Goal: Task Accomplishment & Management: Use online tool/utility

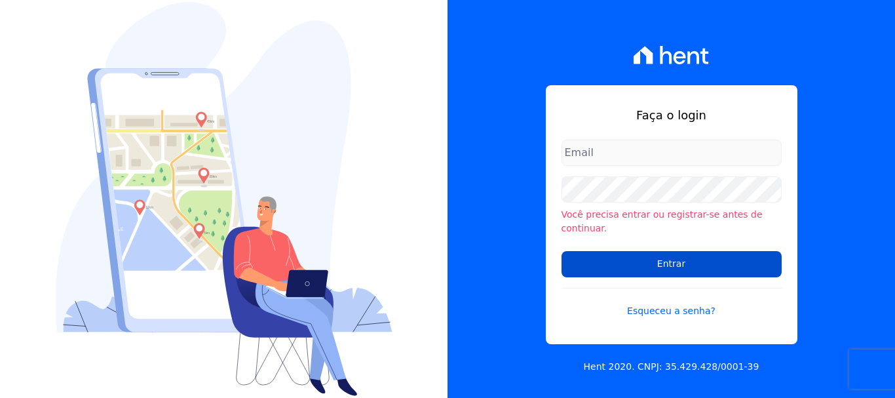
type input "administrativo@valeincorp.com.br"
click at [696, 261] on input "Entrar" at bounding box center [671, 264] width 220 height 26
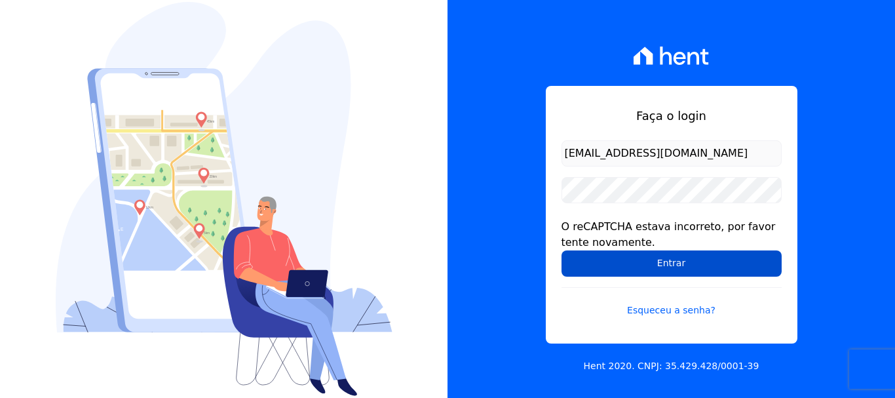
click at [674, 266] on input "Entrar" at bounding box center [671, 263] width 220 height 26
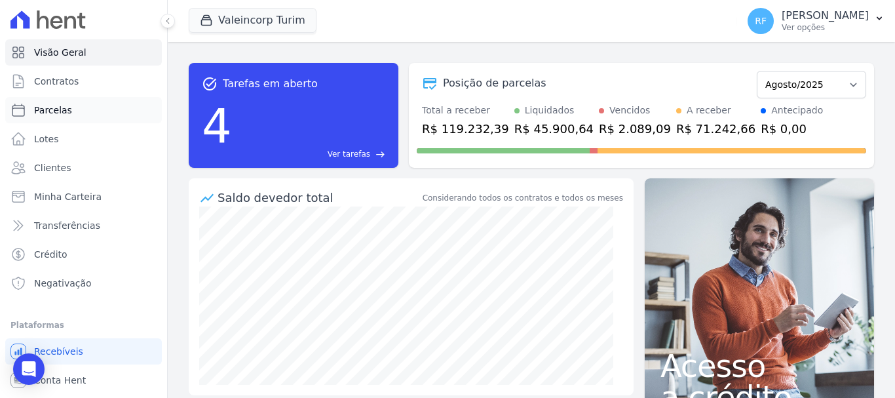
click at [91, 116] on link "Parcelas" at bounding box center [83, 110] width 157 height 26
select select
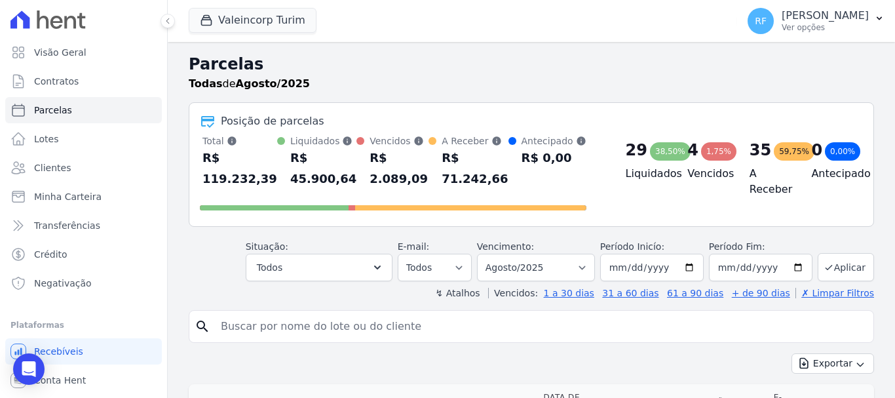
click at [276, 331] on input "search" at bounding box center [540, 326] width 655 height 26
type input "GABRIEL"
select select
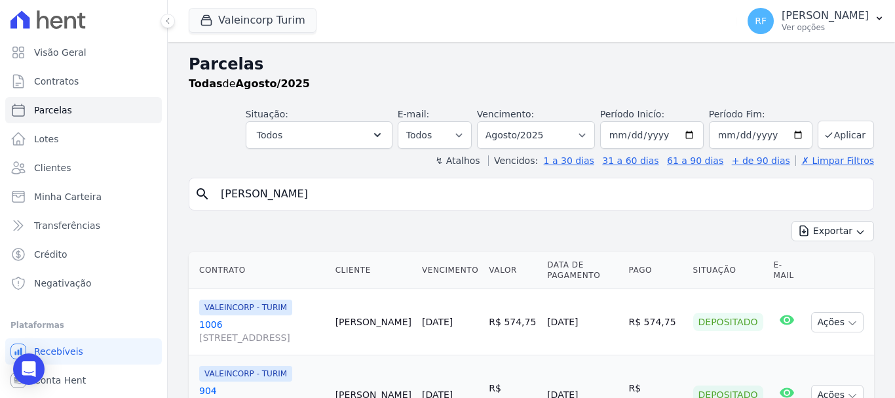
click at [266, 202] on input "GABRIEL" at bounding box center [540, 194] width 655 height 26
type input "gabrielly"
select select
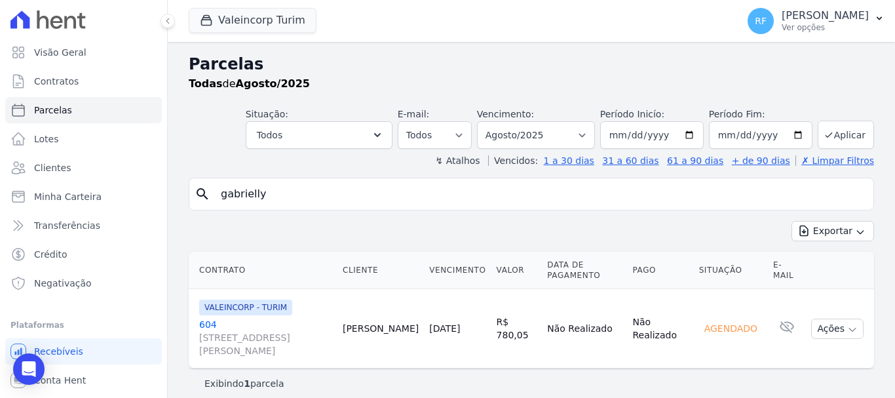
click at [212, 318] on link "604 [STREET_ADDRESS][PERSON_NAME]" at bounding box center [265, 337] width 133 height 39
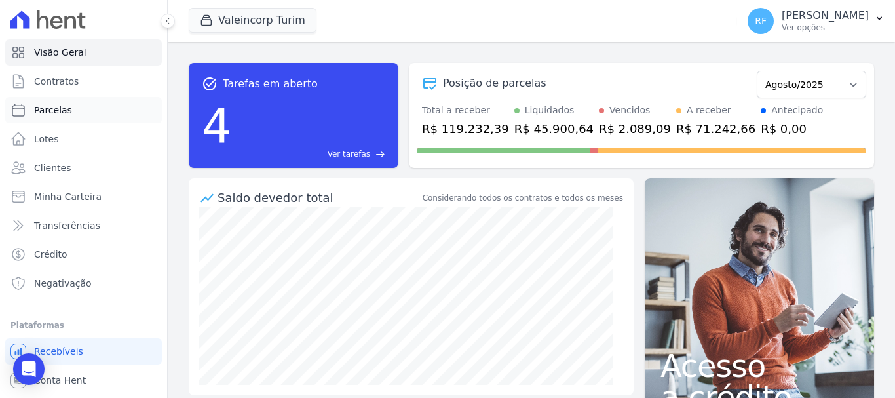
click at [89, 113] on link "Parcelas" at bounding box center [83, 110] width 157 height 26
select select
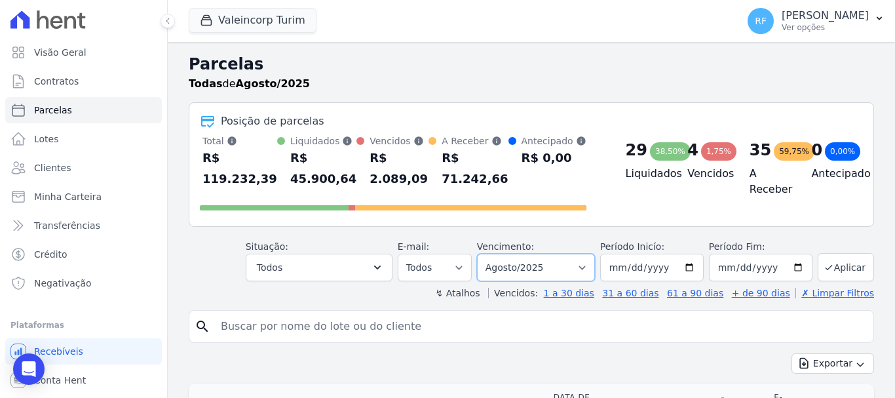
click at [553, 272] on select "Filtrar por período ──────── Todos os meses Julho/2024 Agosto/2024 Setembro/202…" at bounding box center [536, 267] width 118 height 28
select select "07/2025"
click at [485, 253] on select "Filtrar por período ──────── Todos os meses Julho/2024 Agosto/2024 Setembro/202…" at bounding box center [536, 267] width 118 height 28
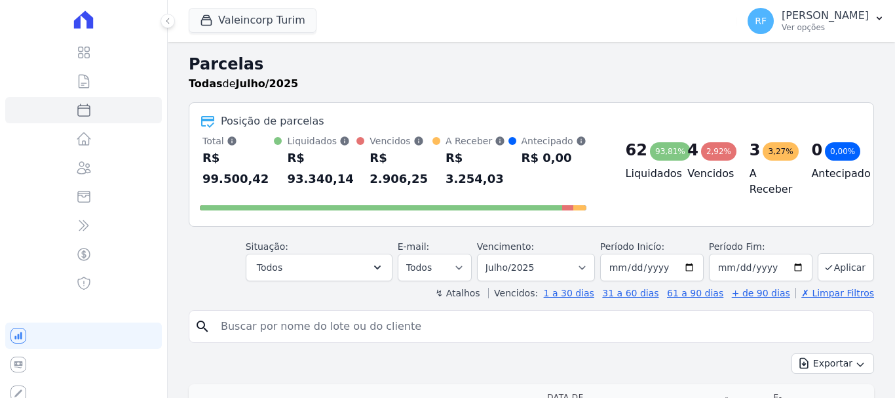
select select
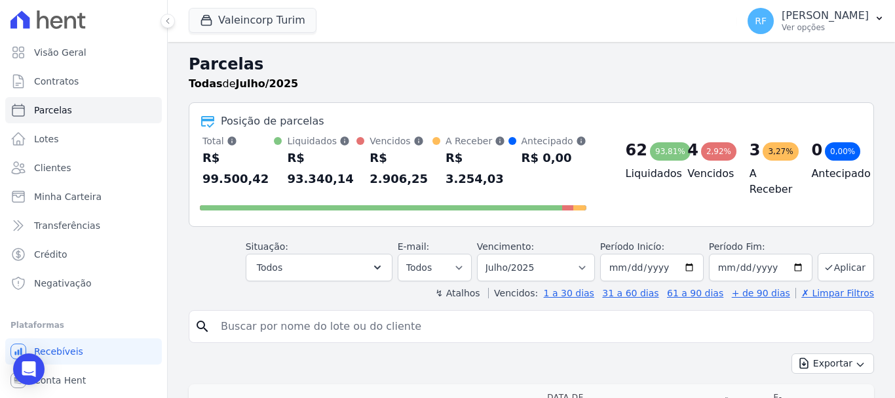
scroll to position [65, 0]
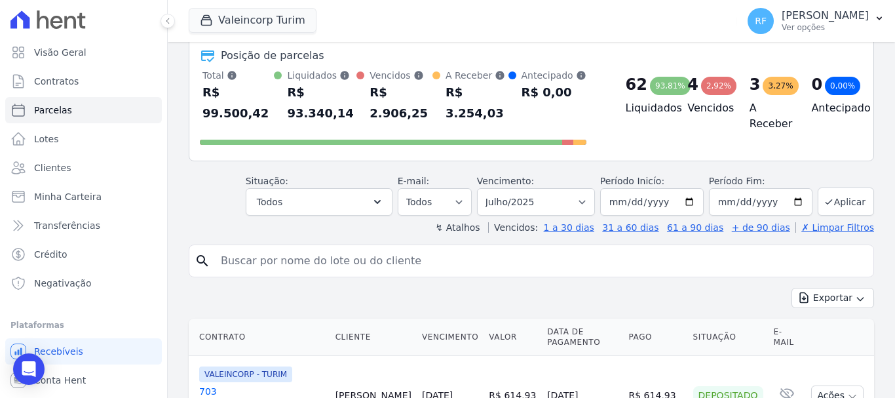
click at [329, 248] on input "search" at bounding box center [540, 261] width 655 height 26
type input "gabrielly"
select select
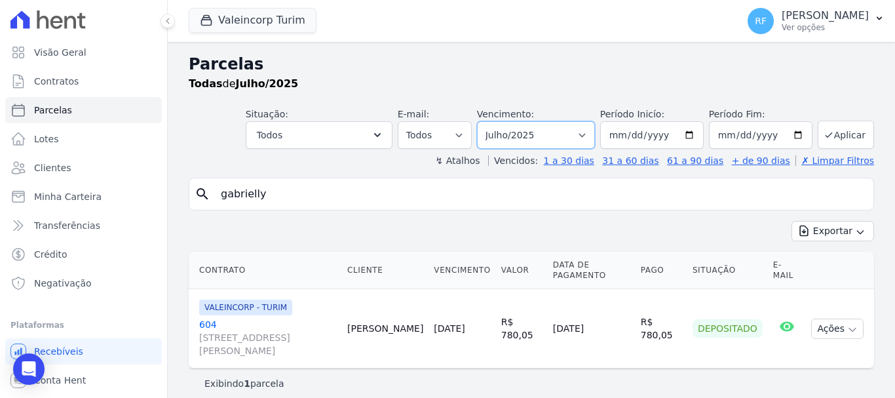
click at [523, 139] on select "Filtrar por período ──────── Todos os meses Julho/2024 Agosto/2024 Setembro/202…" at bounding box center [536, 135] width 118 height 28
select select "08/2026"
click at [495, 121] on select "Filtrar por período ──────── Todos os meses Julho/2024 Agosto/2024 Setembro/202…" at bounding box center [536, 135] width 118 height 28
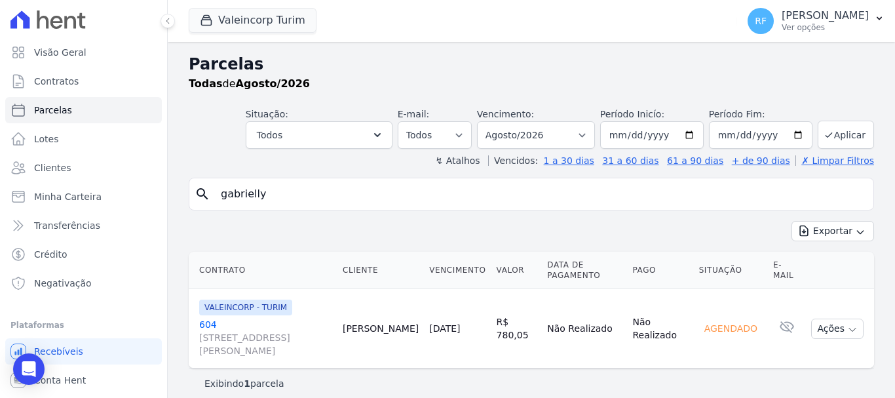
select select
click at [212, 319] on link "604 [STREET_ADDRESS][PERSON_NAME]" at bounding box center [265, 337] width 133 height 39
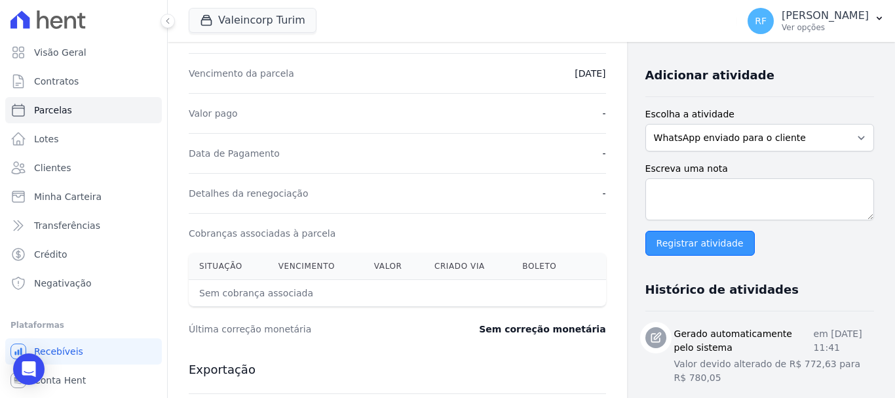
scroll to position [327, 0]
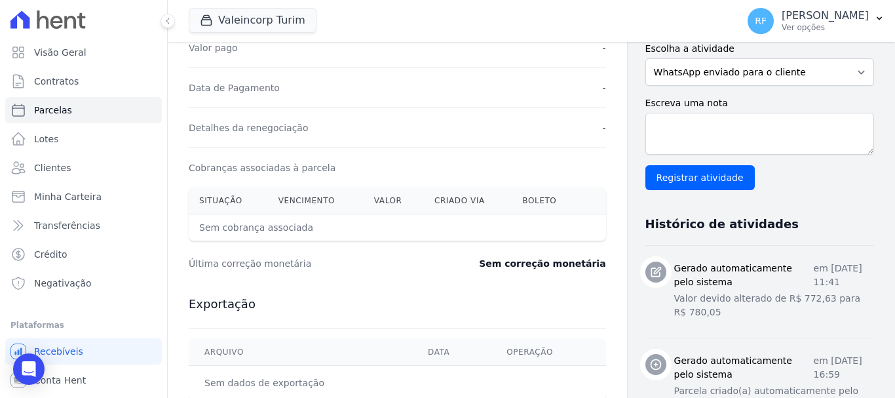
drag, startPoint x: 246, startPoint y: 227, endPoint x: 200, endPoint y: 227, distance: 46.5
click at [200, 227] on th "Sem cobrança associada" at bounding box center [350, 227] width 323 height 27
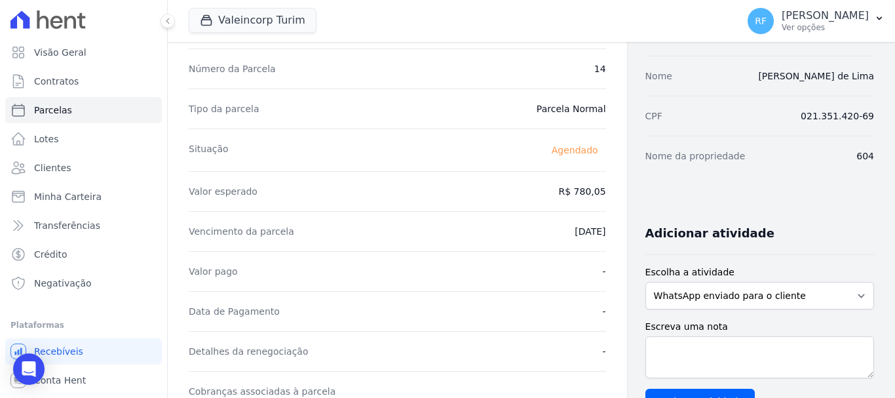
scroll to position [0, 0]
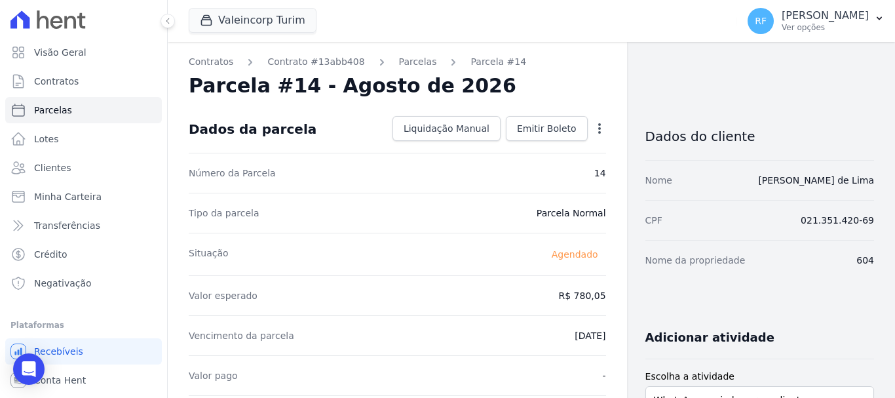
select select
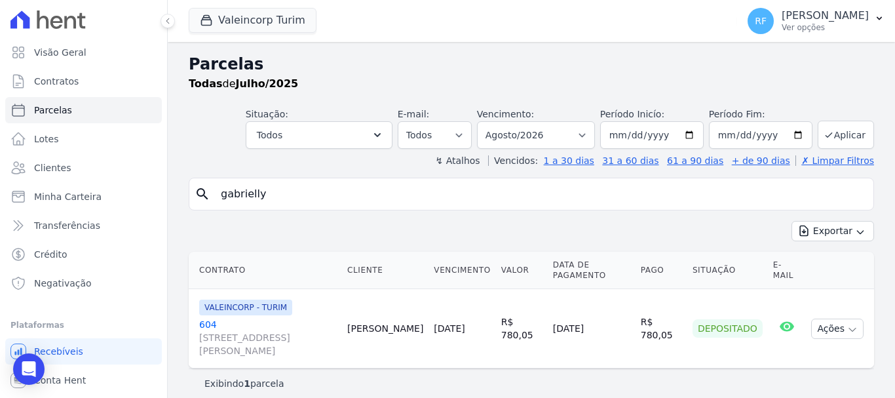
select select
select select "08/2026"
